Goal: Navigation & Orientation: Find specific page/section

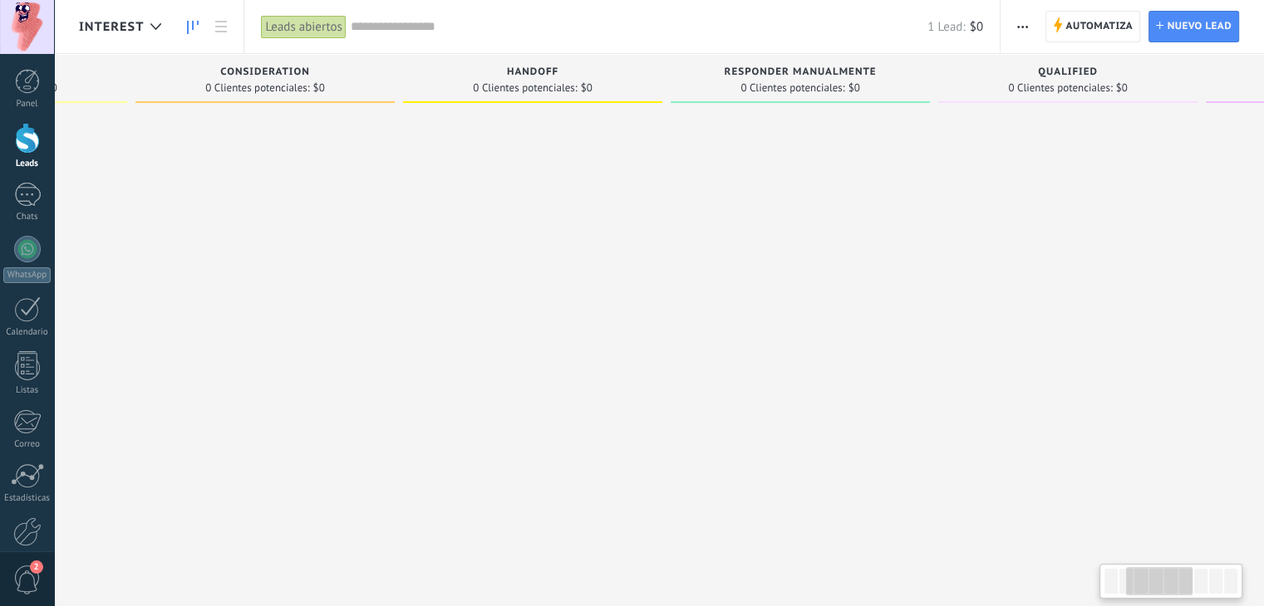
drag, startPoint x: 518, startPoint y: 175, endPoint x: 276, endPoint y: 172, distance: 242.6
click at [279, 172] on div at bounding box center [264, 305] width 259 height 390
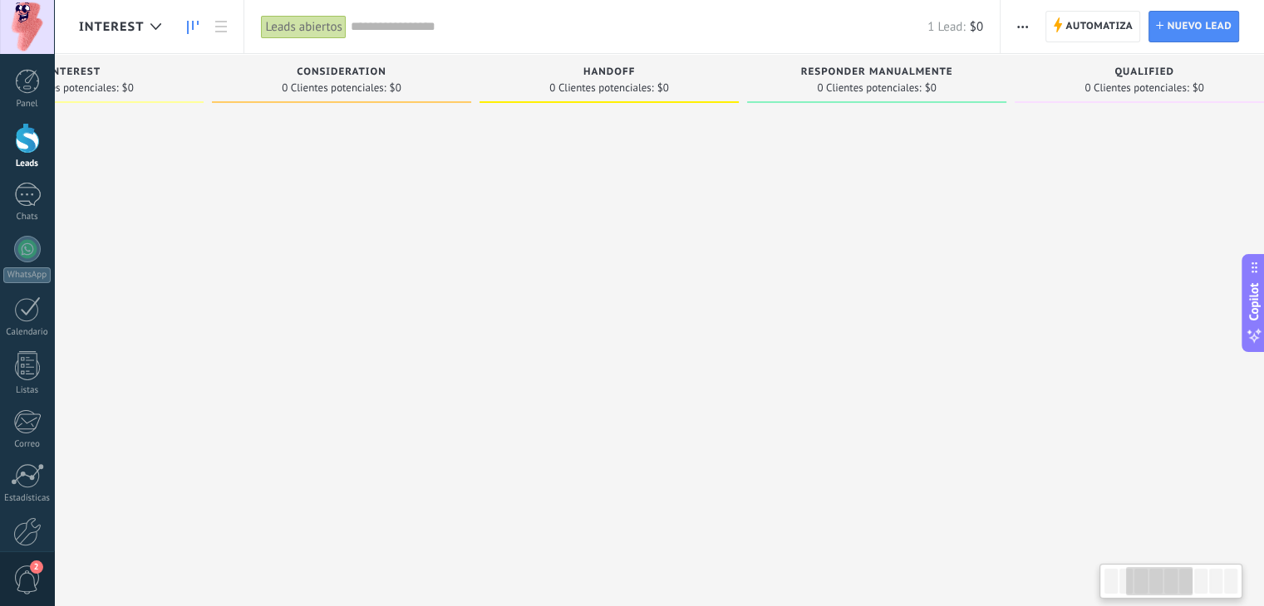
drag, startPoint x: 762, startPoint y: 180, endPoint x: 861, endPoint y: 182, distance: 98.9
click at [877, 183] on div at bounding box center [876, 305] width 259 height 390
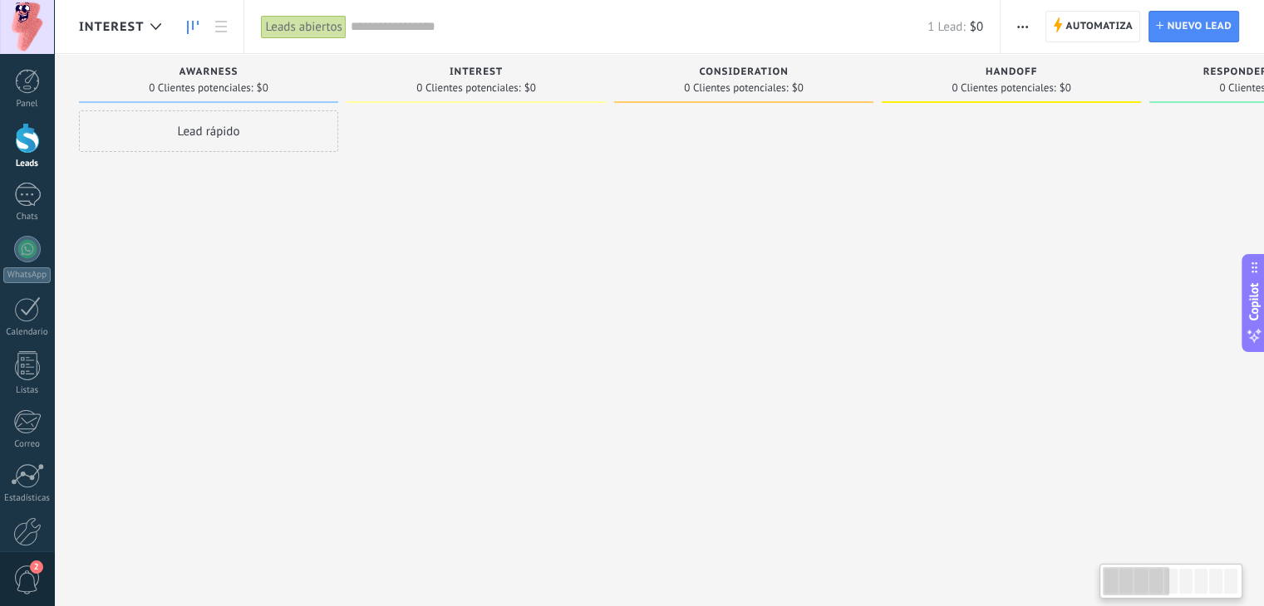
drag, startPoint x: 455, startPoint y: 150, endPoint x: 1076, endPoint y: 159, distance: 620.7
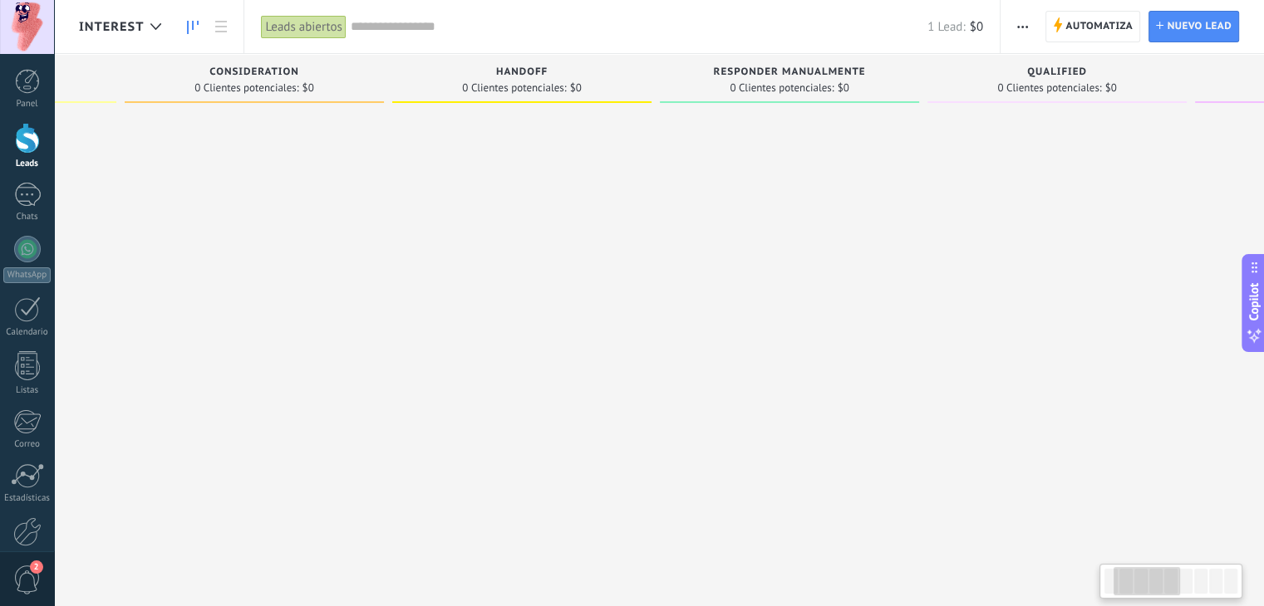
scroll to position [0, 12]
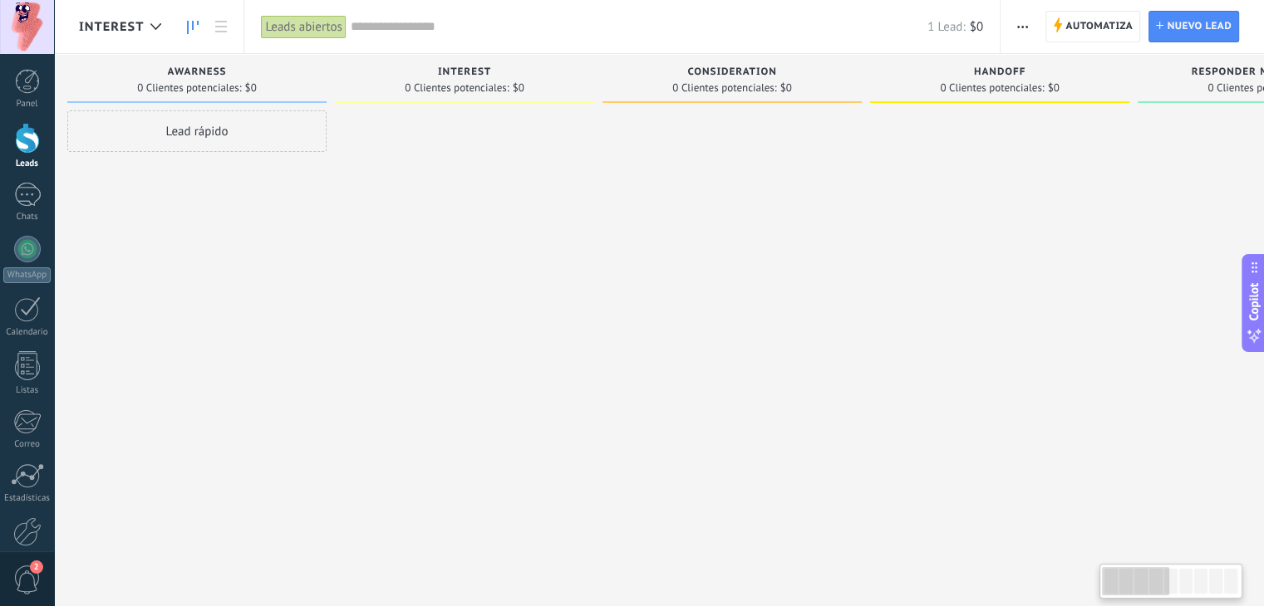
drag, startPoint x: 1153, startPoint y: 585, endPoint x: 928, endPoint y: 543, distance: 228.9
click at [972, 559] on body ".abecls-1,.abecls-2{fill-rule:evenodd}.abecls-2{fill:#fff} .abhcls-1{fill:none}…" at bounding box center [632, 303] width 1264 height 606
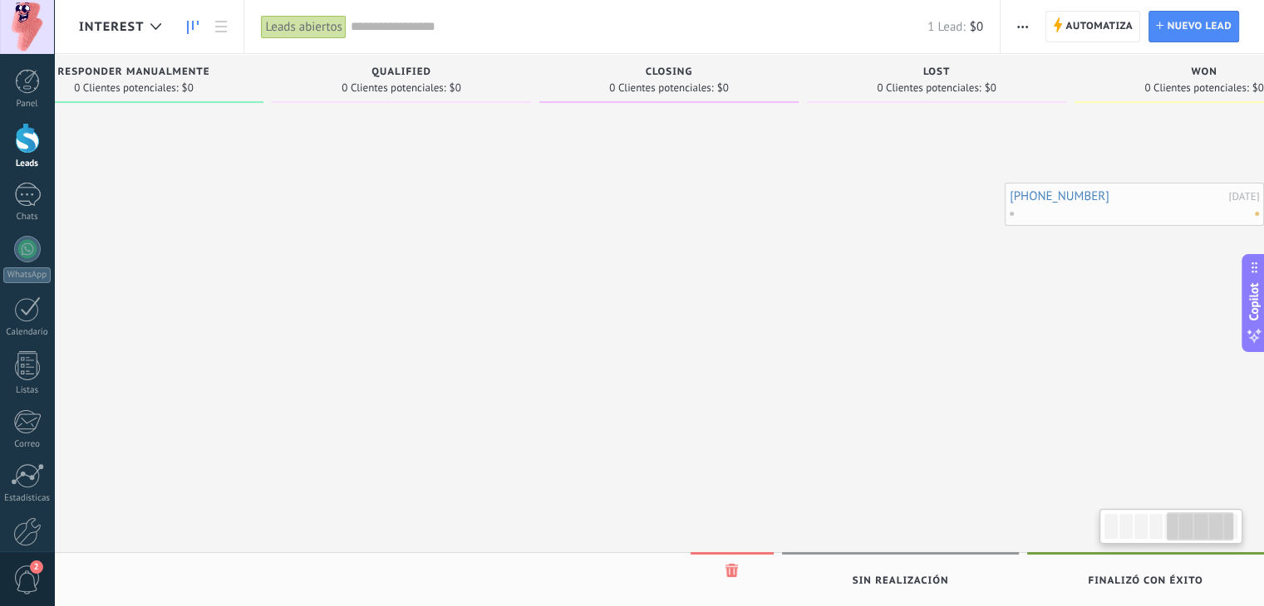
scroll to position [0, 1191]
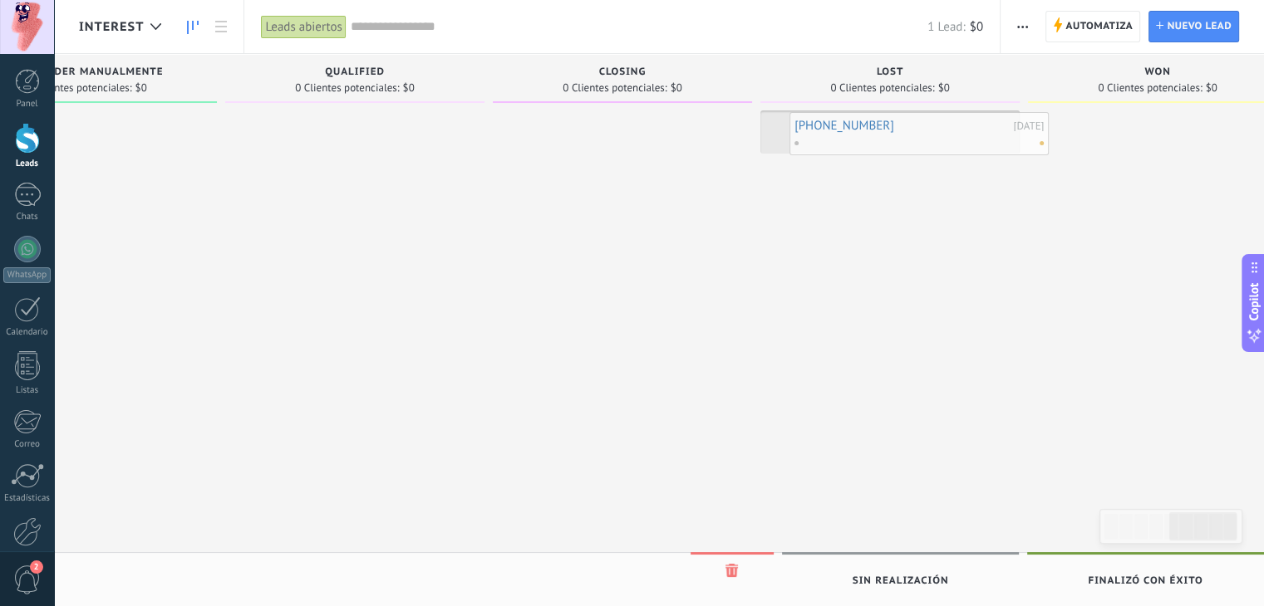
drag, startPoint x: 468, startPoint y: 139, endPoint x: 904, endPoint y: 139, distance: 436.2
